Goal: Complete application form

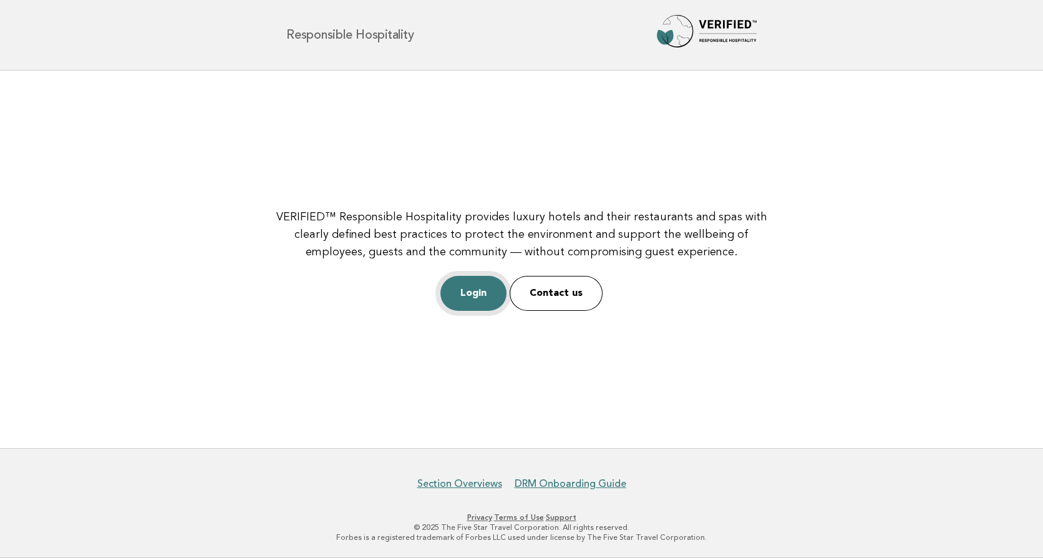
click at [470, 295] on link "Login" at bounding box center [474, 293] width 66 height 35
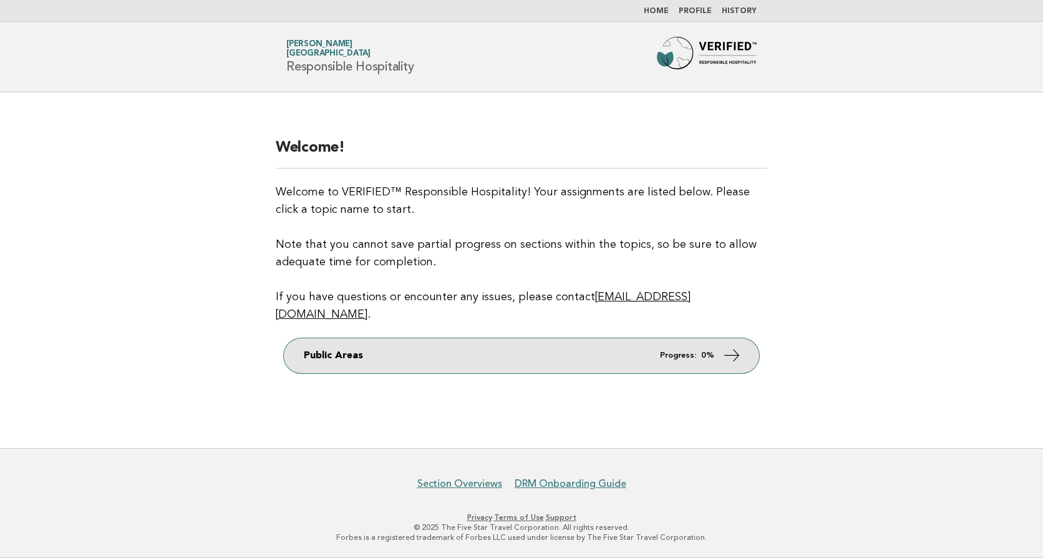
click at [335, 345] on link "Public Areas Progress: 0%" at bounding box center [521, 355] width 475 height 35
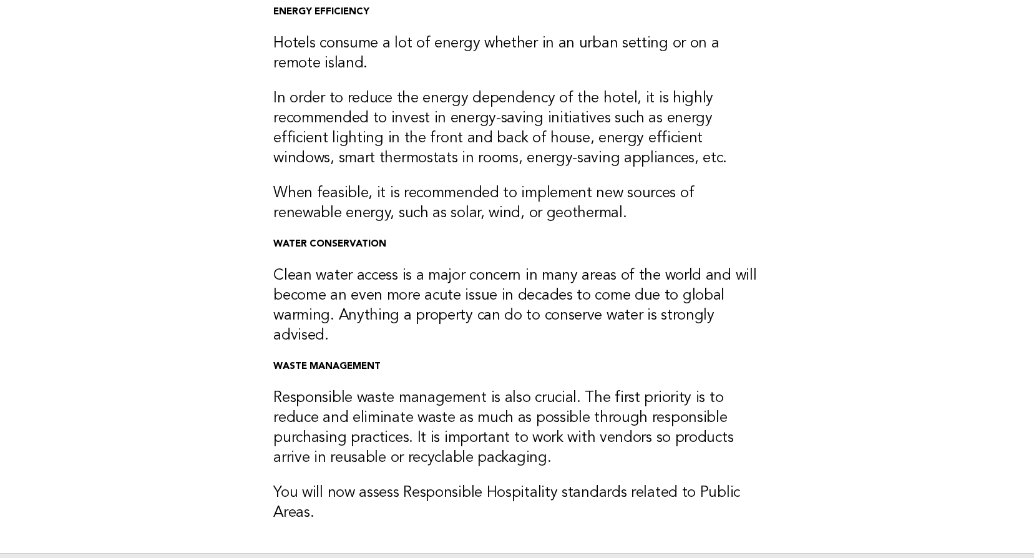
scroll to position [266, 0]
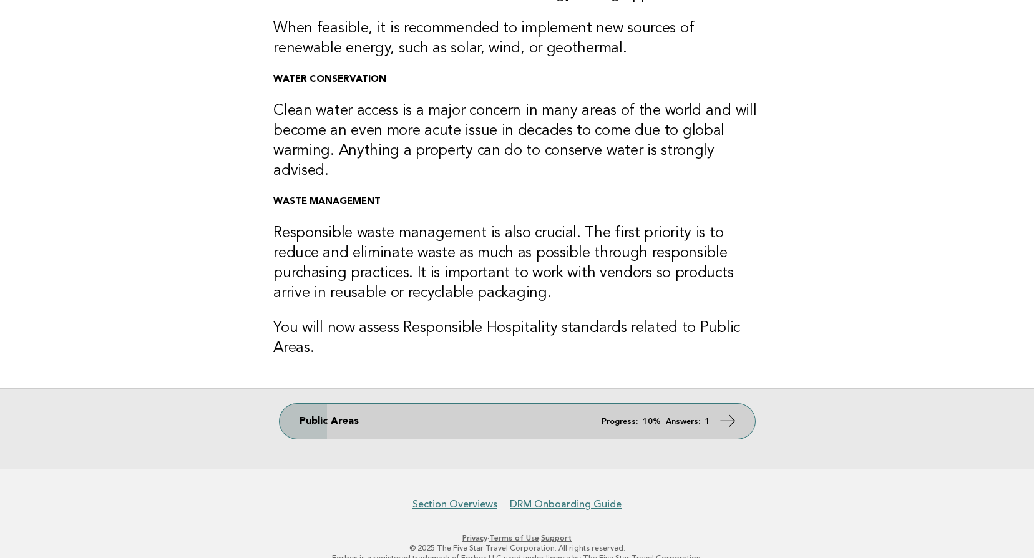
click at [382, 406] on link "Public Areas Progress: 10% Answers: 1" at bounding box center [517, 421] width 475 height 35
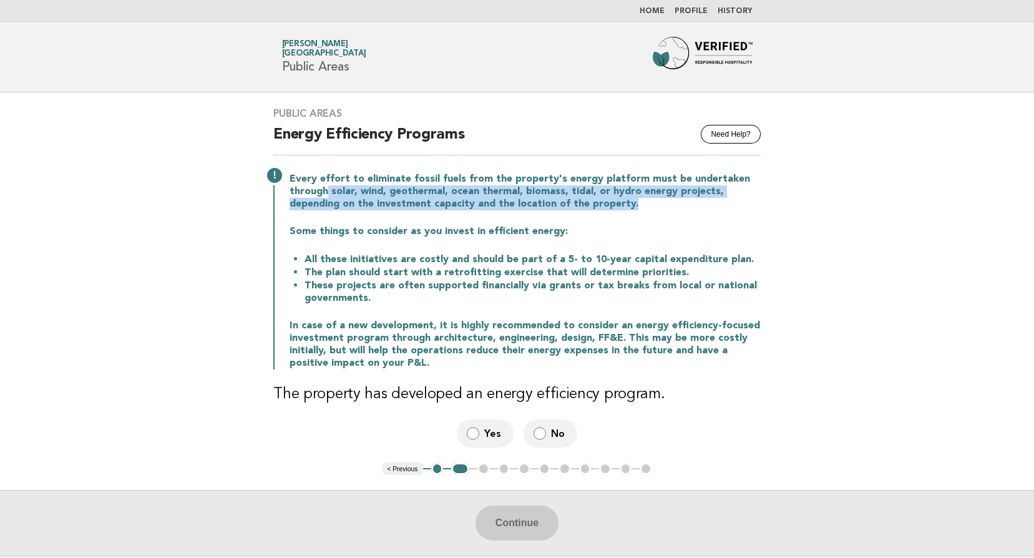
drag, startPoint x: 324, startPoint y: 190, endPoint x: 762, endPoint y: 201, distance: 438.8
click at [761, 201] on p "Every effort to eliminate fossil fuels from the property's energy platform must…" at bounding box center [525, 191] width 471 height 37
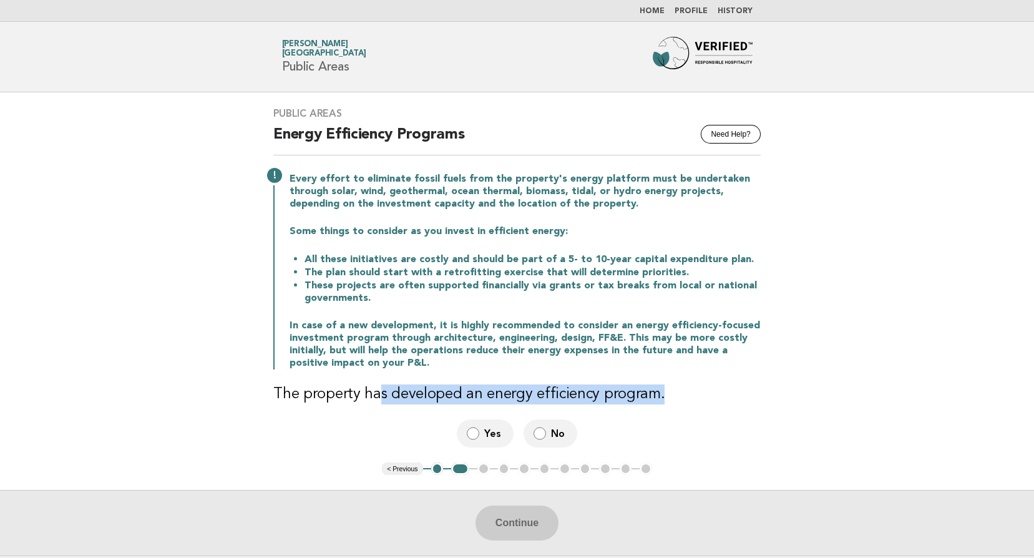
drag, startPoint x: 372, startPoint y: 397, endPoint x: 655, endPoint y: 401, distance: 282.7
click at [655, 401] on h3 "The property has developed an energy efficiency program." at bounding box center [516, 394] width 487 height 20
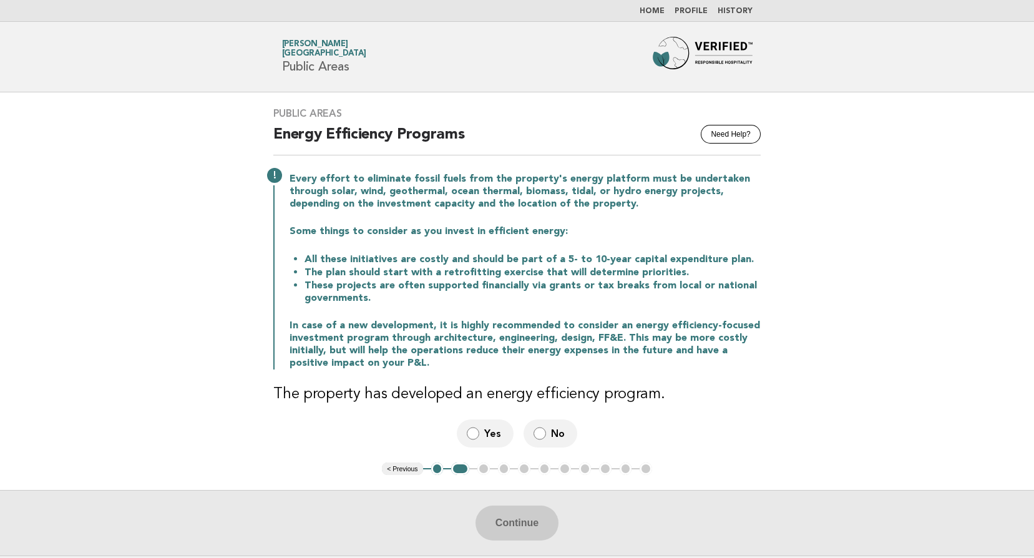
click at [426, 425] on div "Yes No" at bounding box center [516, 433] width 487 height 28
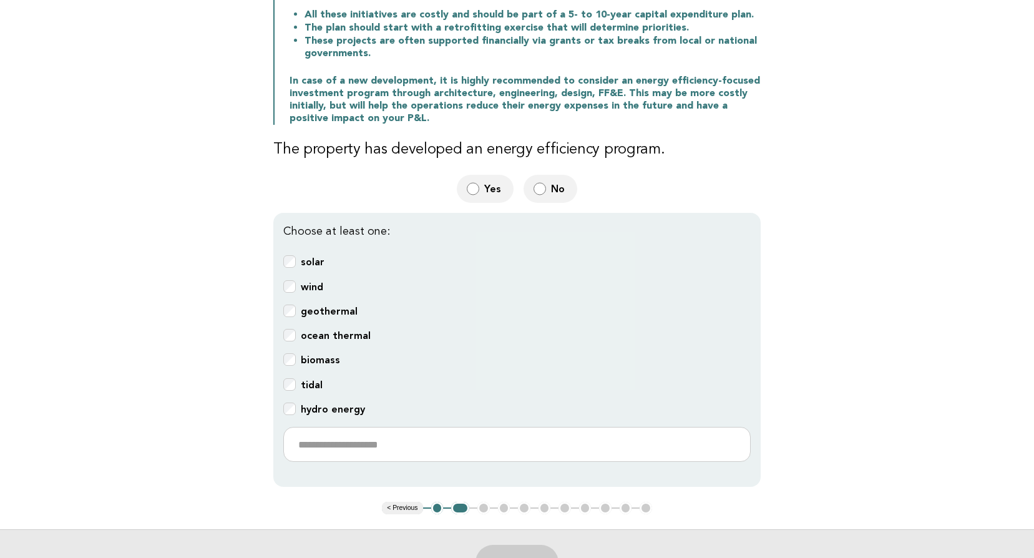
scroll to position [250, 0]
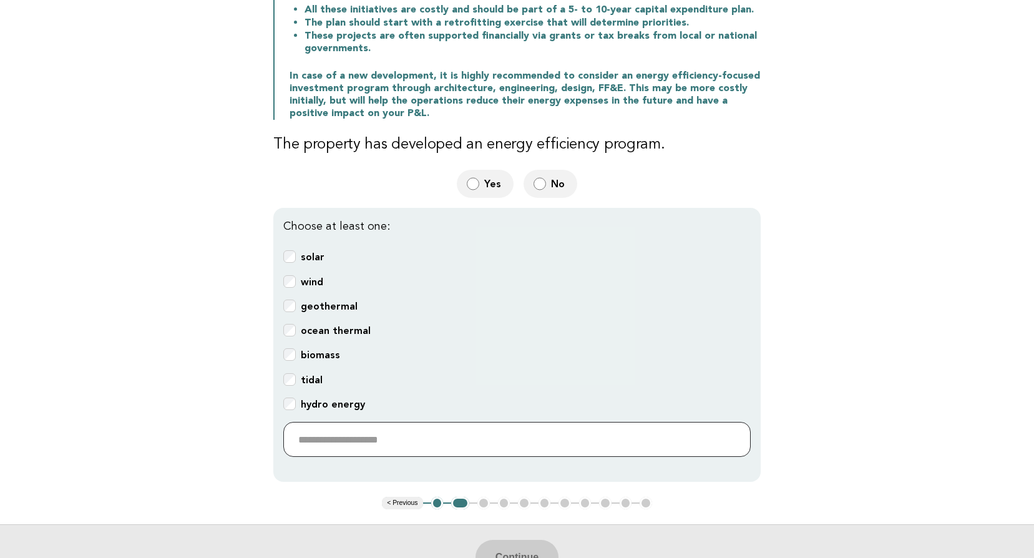
click at [309, 432] on input "text" at bounding box center [516, 439] width 467 height 35
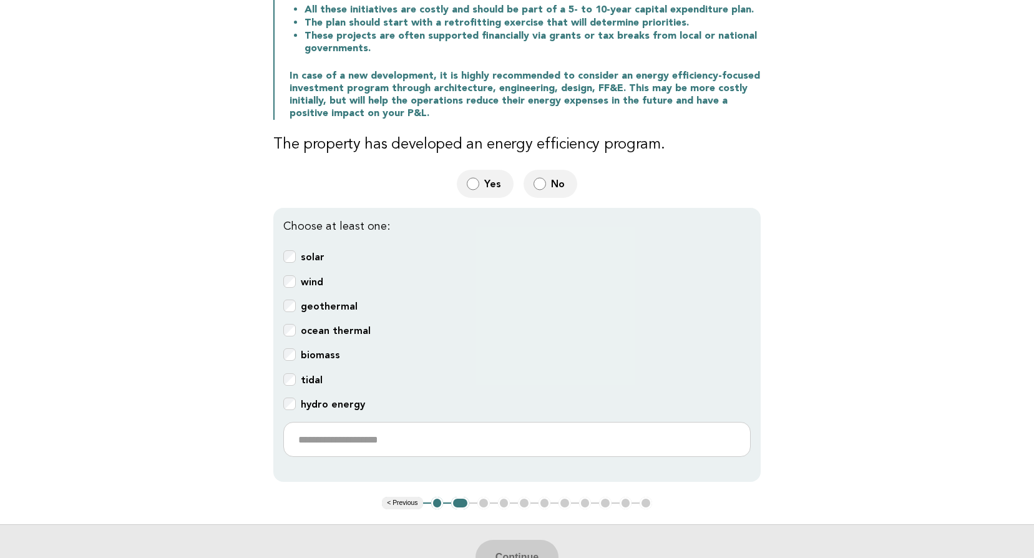
scroll to position [107, 0]
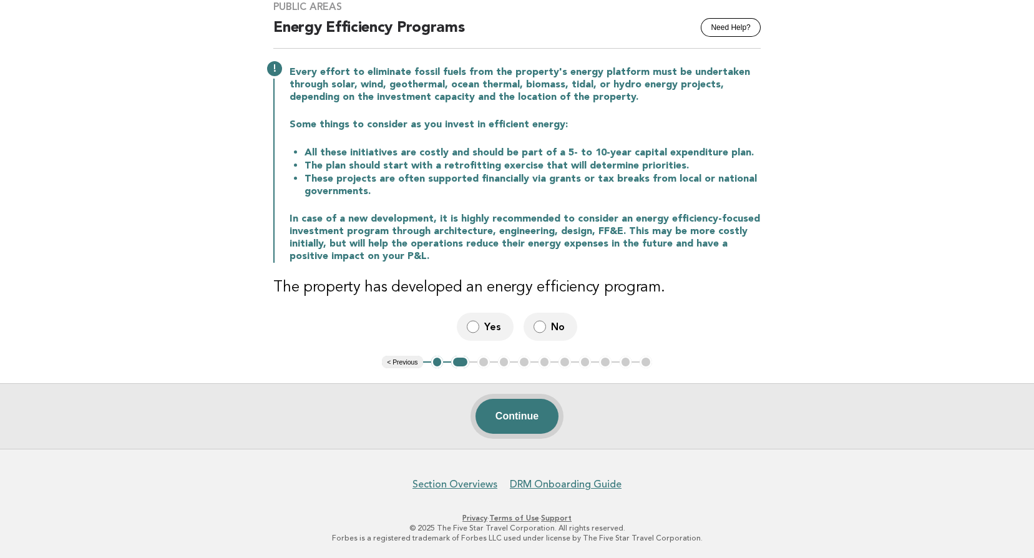
click at [535, 419] on button "Continue" at bounding box center [516, 416] width 83 height 35
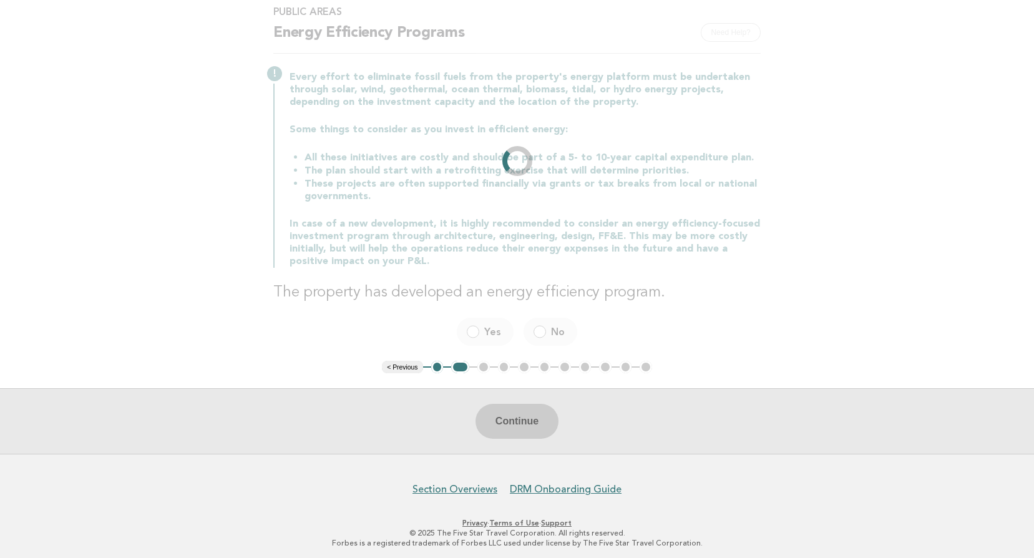
scroll to position [0, 0]
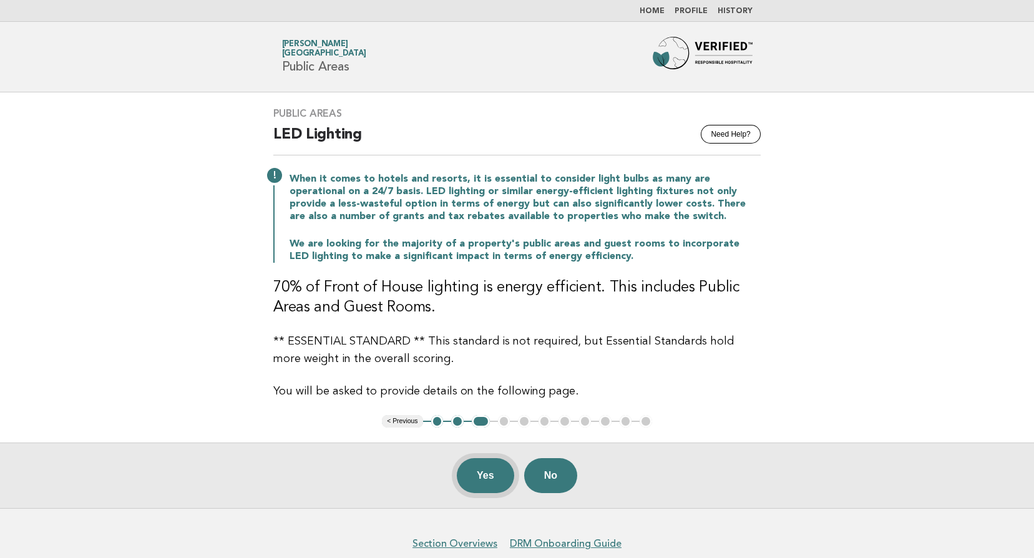
click at [487, 479] on button "Yes" at bounding box center [485, 475] width 57 height 35
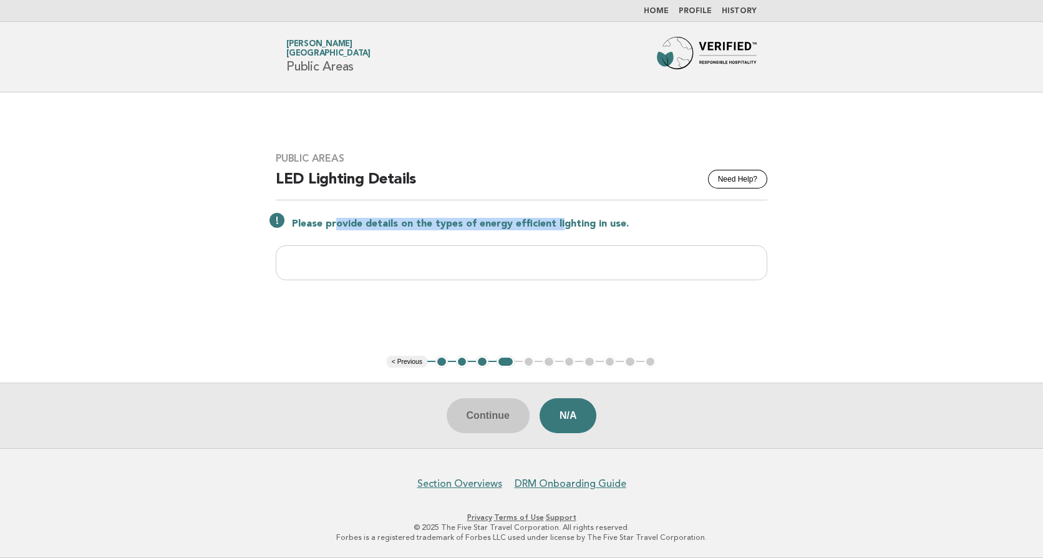
drag, startPoint x: 338, startPoint y: 225, endPoint x: 558, endPoint y: 222, distance: 220.9
click at [558, 222] on p "Please provide details on the types of energy efficient lighting in use." at bounding box center [529, 224] width 475 height 12
drag, startPoint x: 558, startPoint y: 222, endPoint x: 631, endPoint y: 222, distance: 72.4
click at [631, 222] on p "Please provide details on the types of energy efficient lighting in use." at bounding box center [529, 224] width 475 height 12
click at [349, 260] on input "text" at bounding box center [522, 262] width 492 height 35
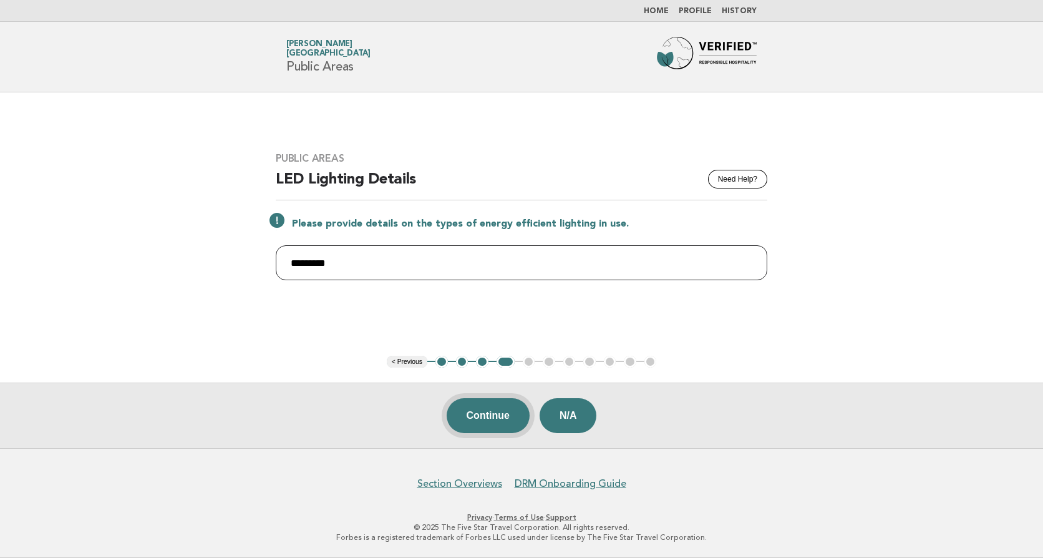
type input "*********"
click at [489, 417] on button "Continue" at bounding box center [488, 415] width 83 height 35
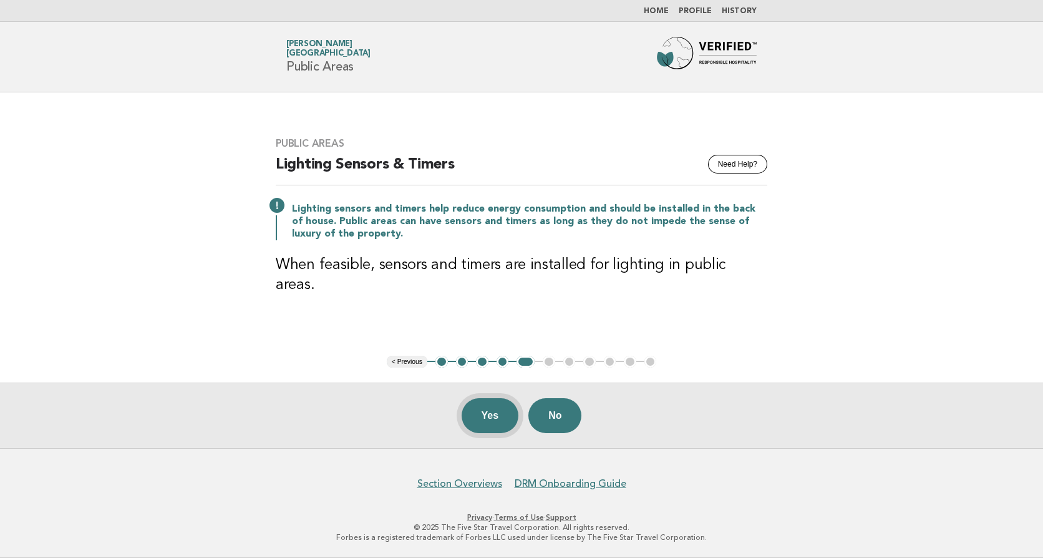
click at [500, 419] on button "Yes" at bounding box center [490, 415] width 57 height 35
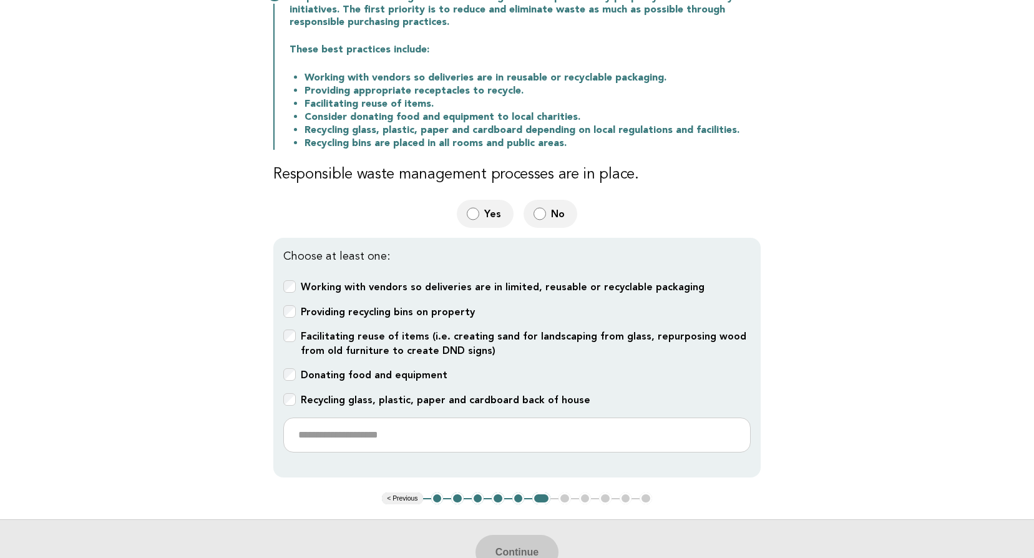
scroll to position [187, 0]
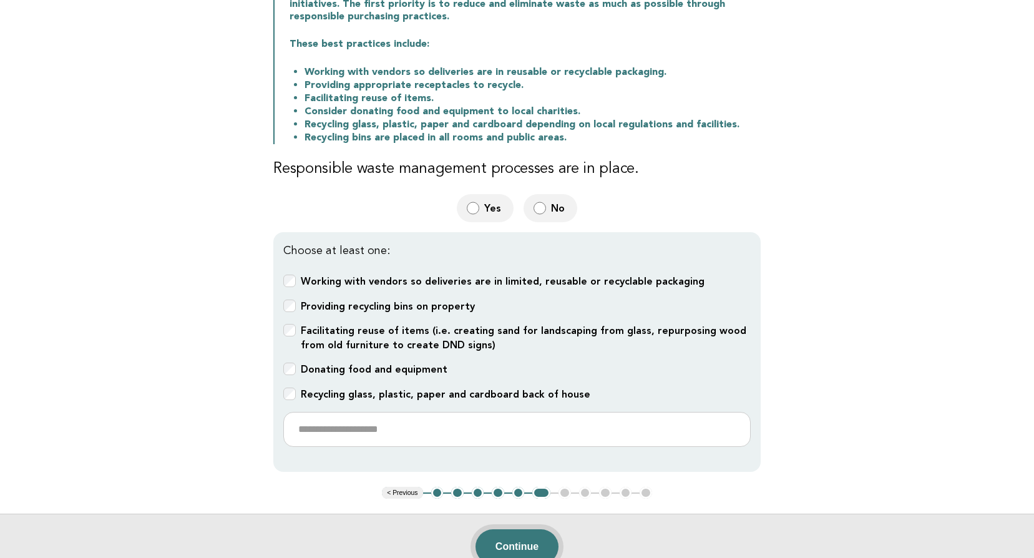
click at [504, 542] on button "Continue" at bounding box center [516, 546] width 83 height 35
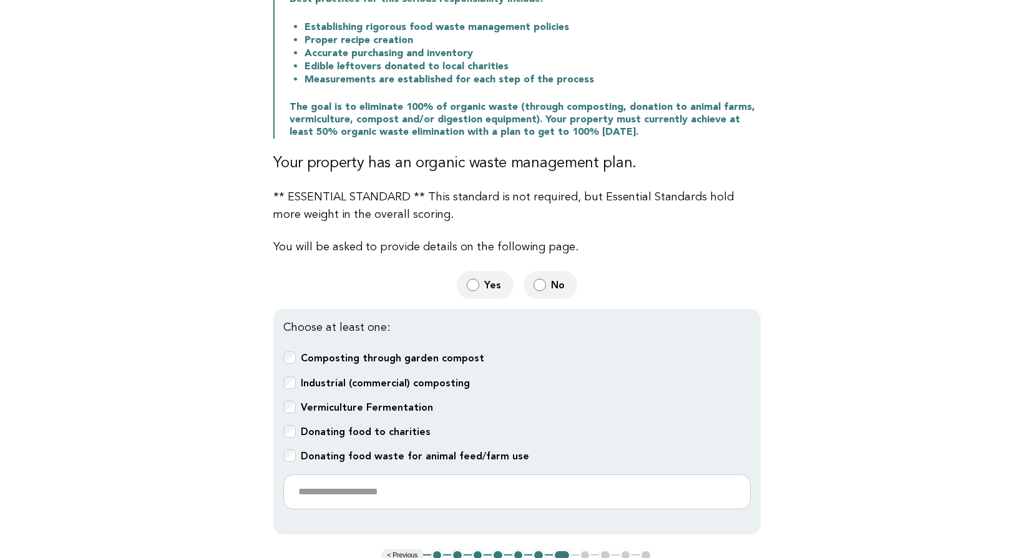
scroll to position [374, 0]
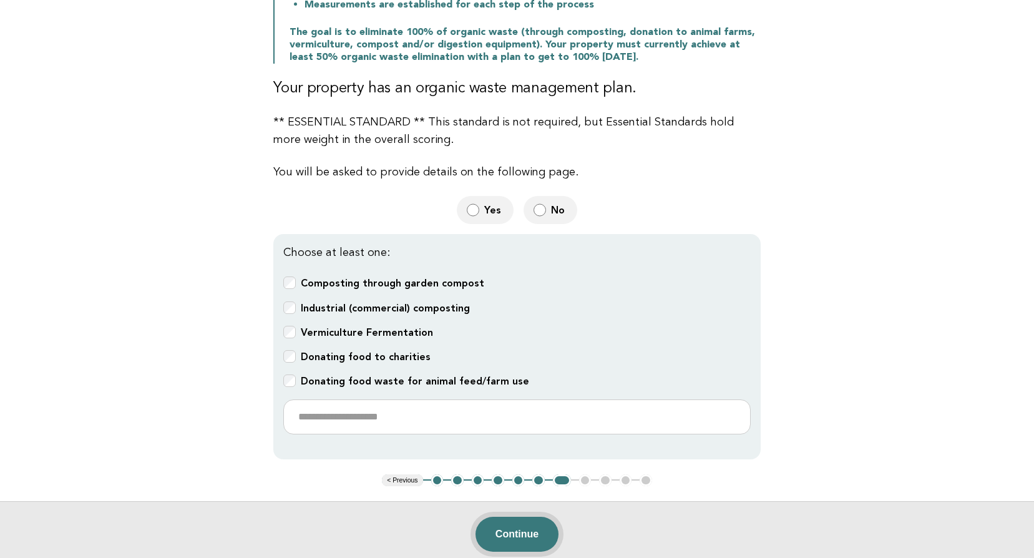
click at [522, 530] on button "Continue" at bounding box center [516, 534] width 83 height 35
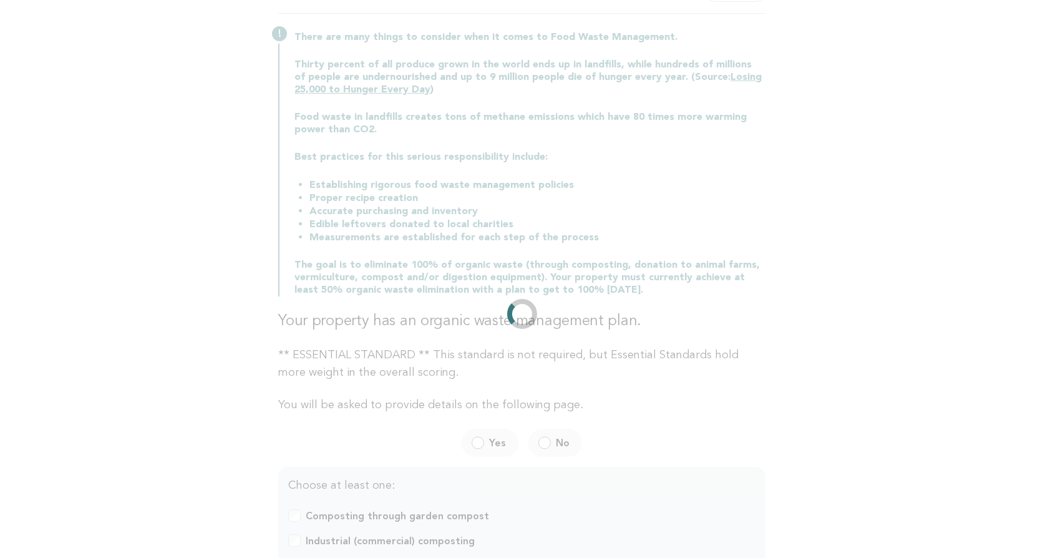
scroll to position [0, 0]
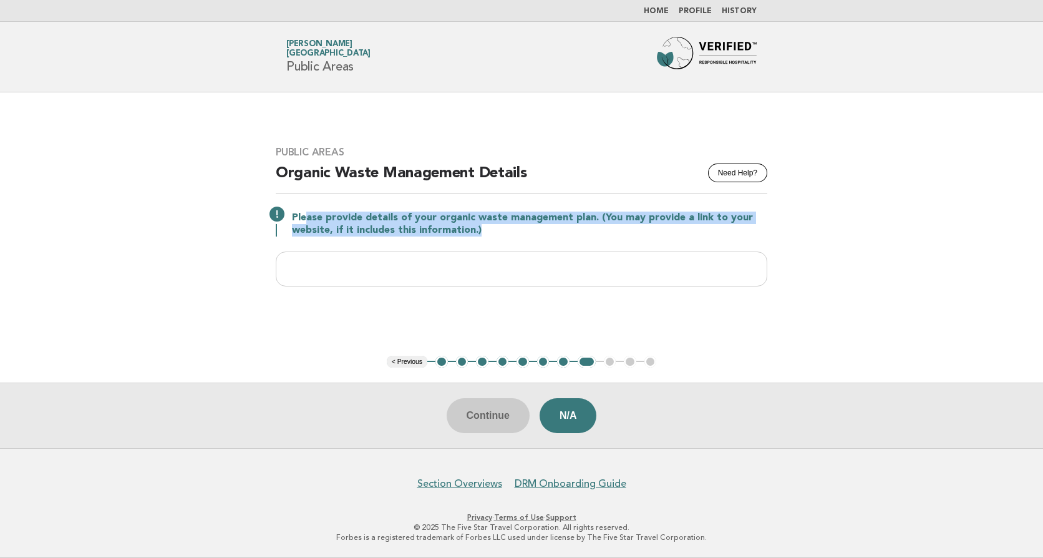
drag, startPoint x: 319, startPoint y: 221, endPoint x: 611, endPoint y: 225, distance: 292.0
click at [611, 225] on p "Please provide details of your organic waste management plan. (You may provide …" at bounding box center [529, 224] width 475 height 25
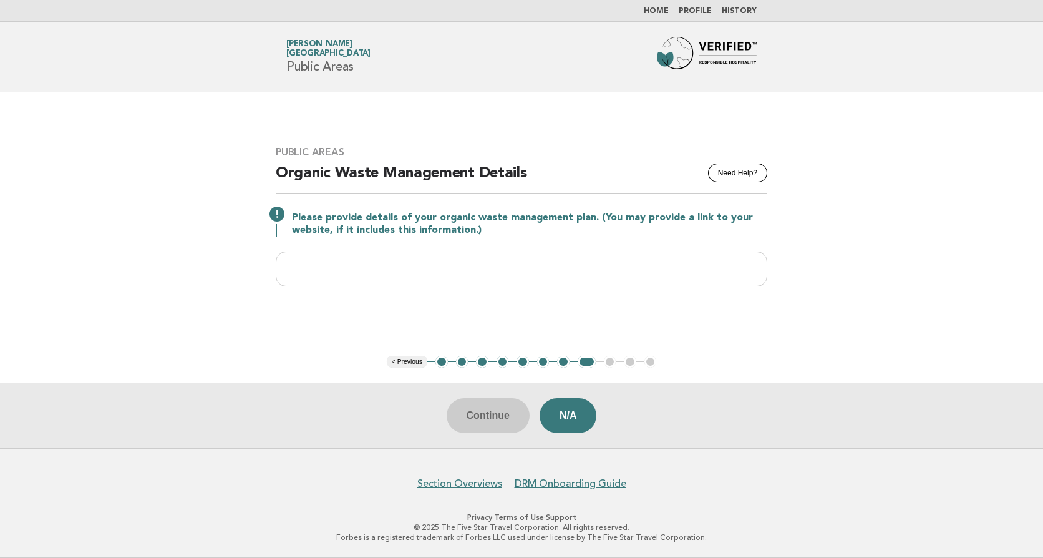
drag, startPoint x: 611, startPoint y: 225, endPoint x: 519, endPoint y: 241, distance: 93.8
click at [519, 241] on div "Public Areas Need Help? Organic Waste Management Details Please provide details…" at bounding box center [522, 223] width 522 height 185
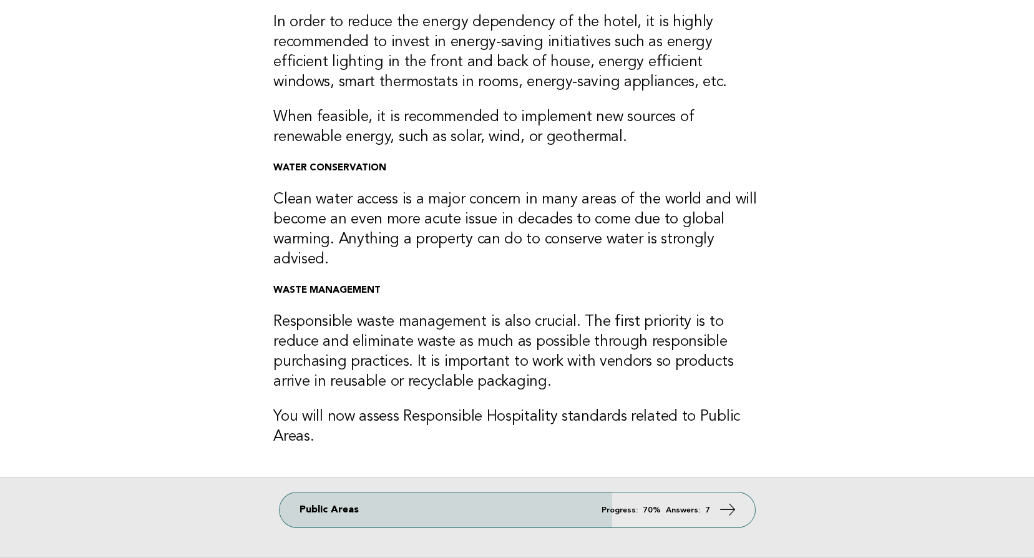
scroll to position [266, 0]
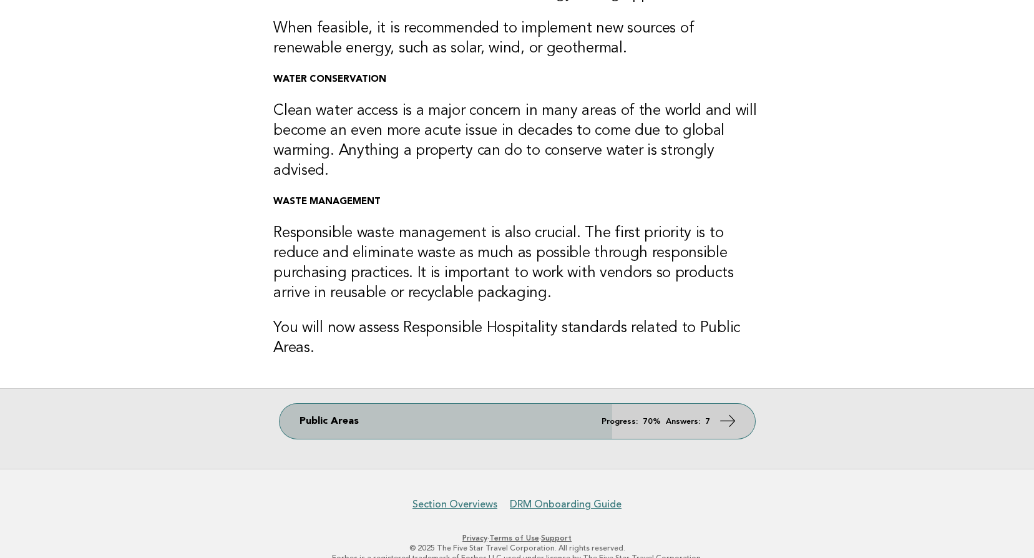
click at [445, 404] on link "Public Areas Progress: 70% Answers: 7" at bounding box center [517, 421] width 475 height 35
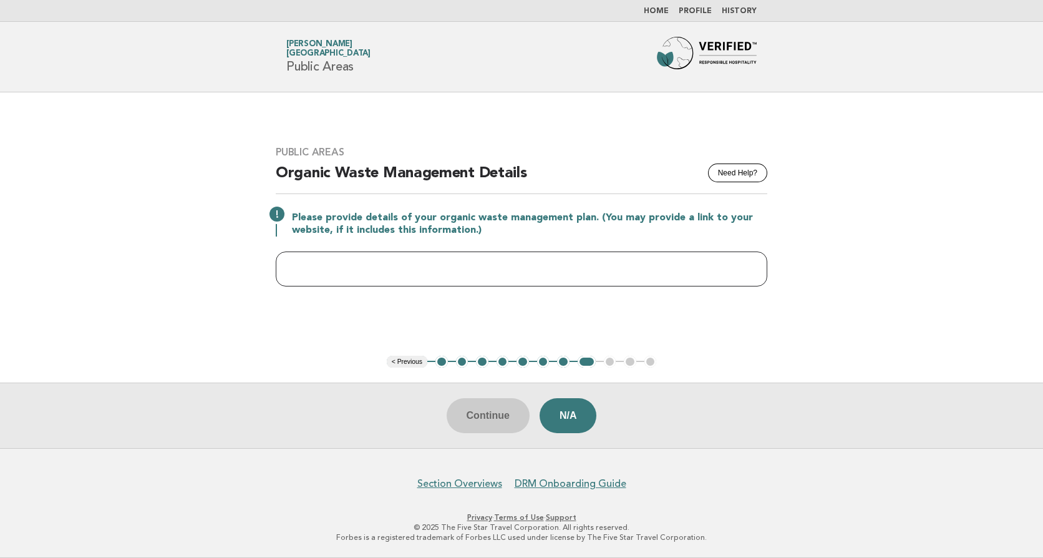
click at [308, 262] on input "text" at bounding box center [522, 268] width 492 height 35
click at [484, 269] on input "**********" at bounding box center [522, 268] width 492 height 35
type input "**********"
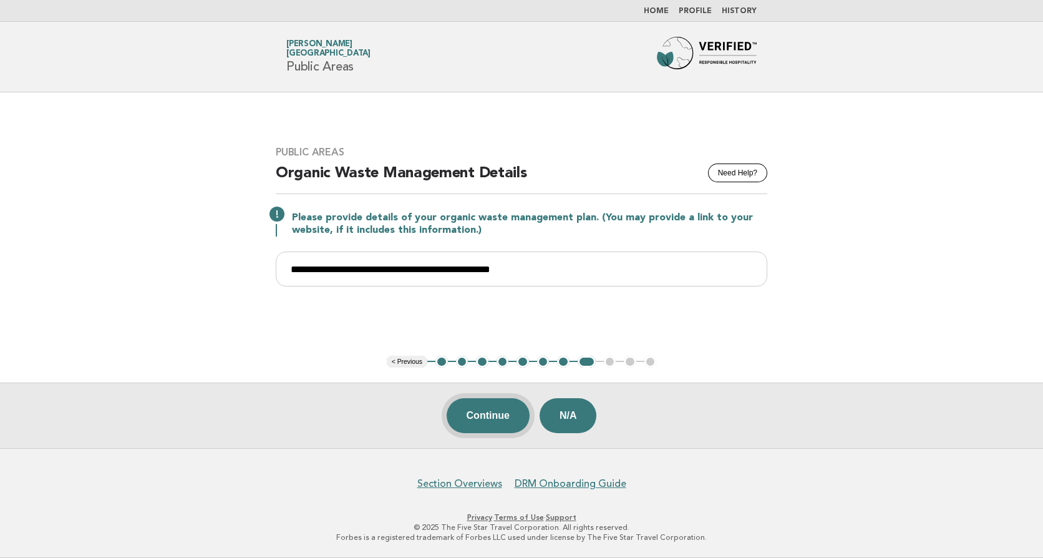
click at [497, 410] on button "Continue" at bounding box center [488, 415] width 83 height 35
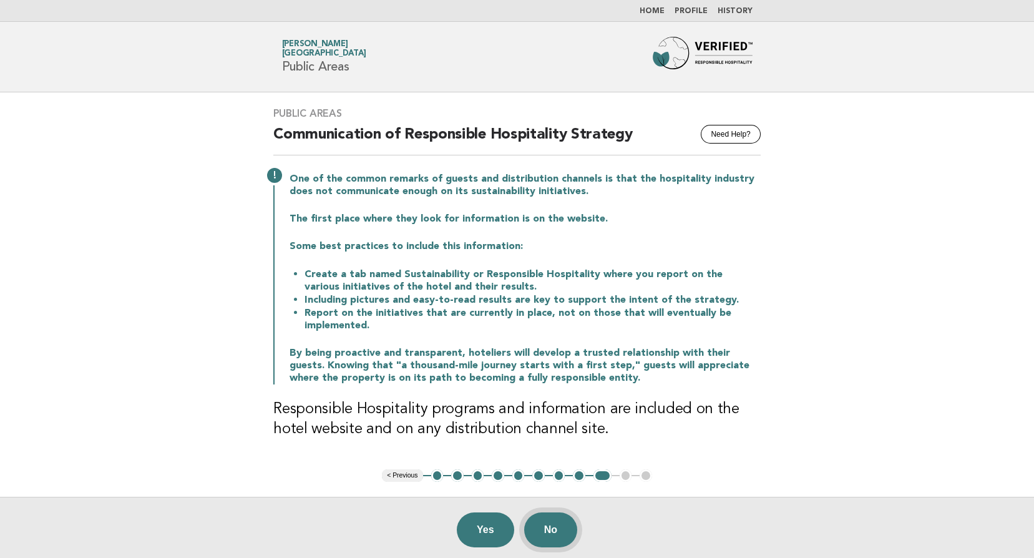
click at [541, 527] on button "No" at bounding box center [550, 529] width 53 height 35
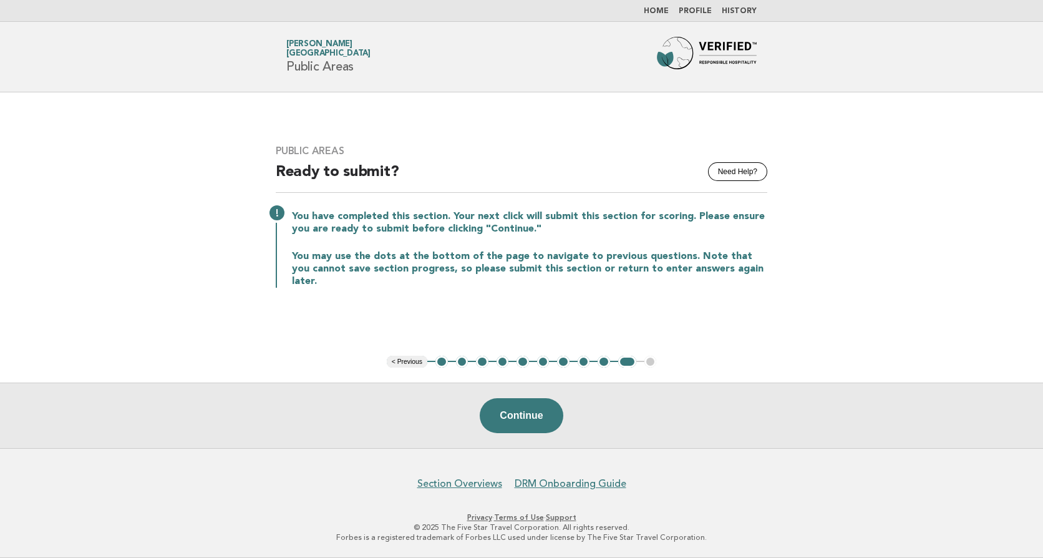
click at [540, 415] on button "Continue" at bounding box center [521, 415] width 83 height 35
